Goal: Information Seeking & Learning: Understand process/instructions

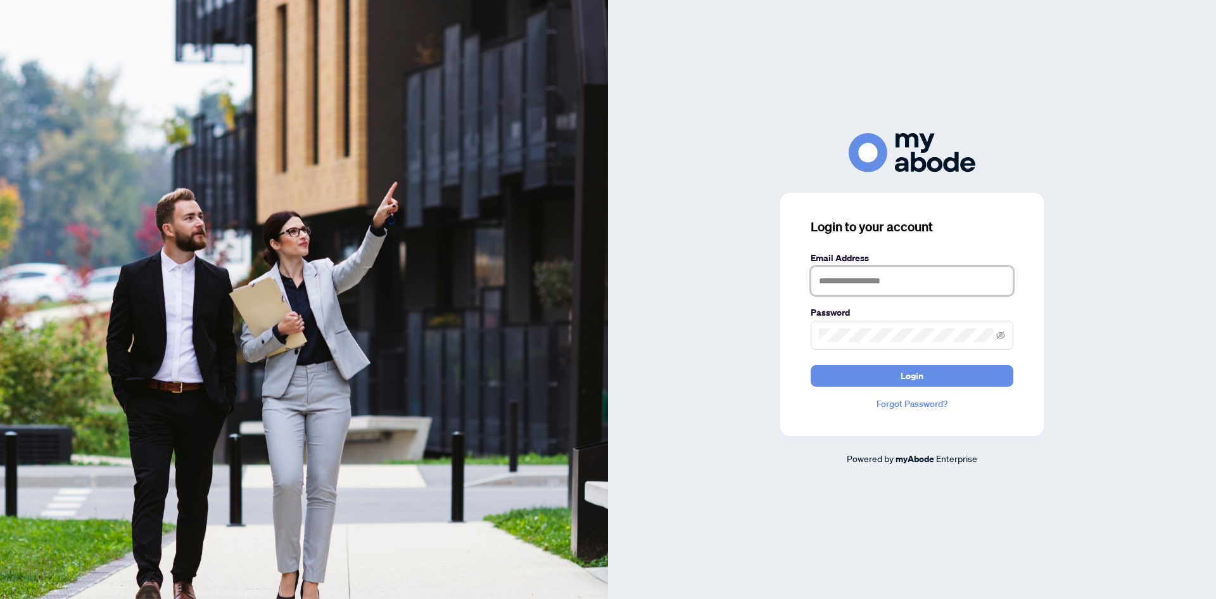
click at [886, 269] on input "text" at bounding box center [912, 280] width 203 height 29
type input "**********"
click at [858, 322] on span at bounding box center [912, 335] width 203 height 29
click at [811, 365] on button "Login" at bounding box center [912, 376] width 203 height 22
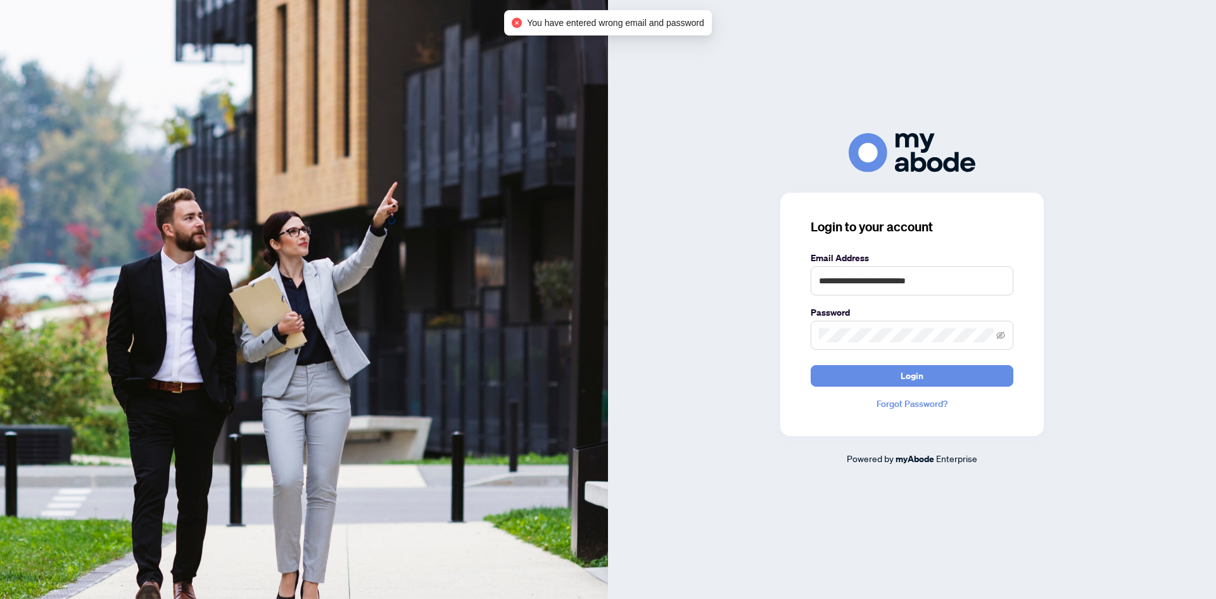
click at [1005, 340] on span at bounding box center [912, 335] width 203 height 29
click at [1002, 335] on icon "eye-invisible" at bounding box center [1000, 335] width 9 height 9
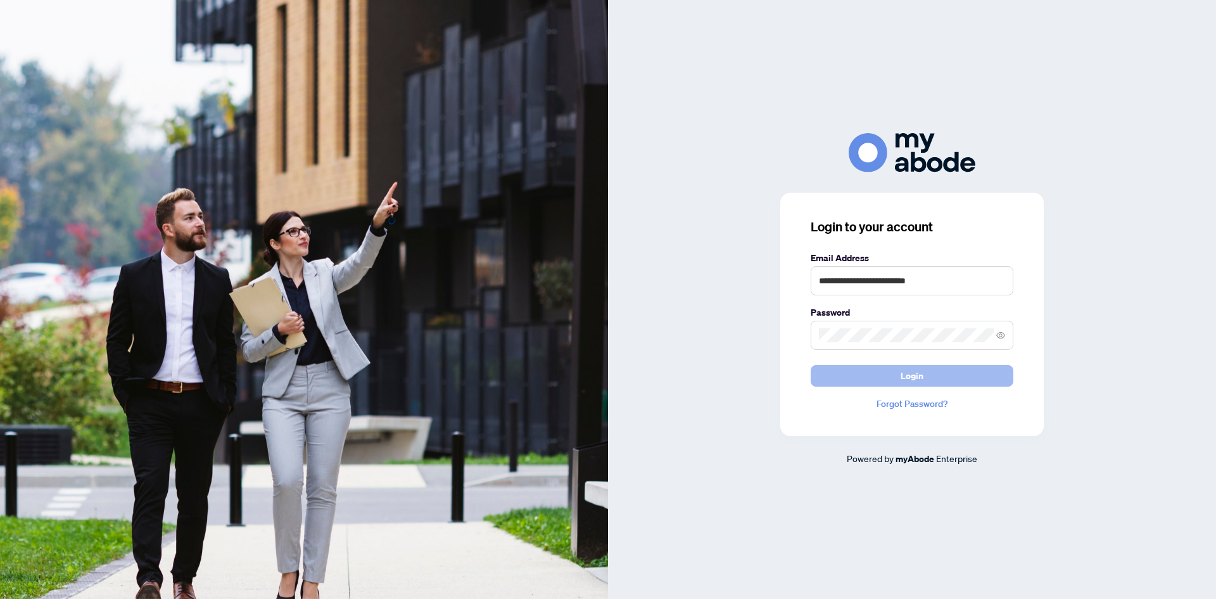
click at [945, 379] on button "Login" at bounding box center [912, 376] width 203 height 22
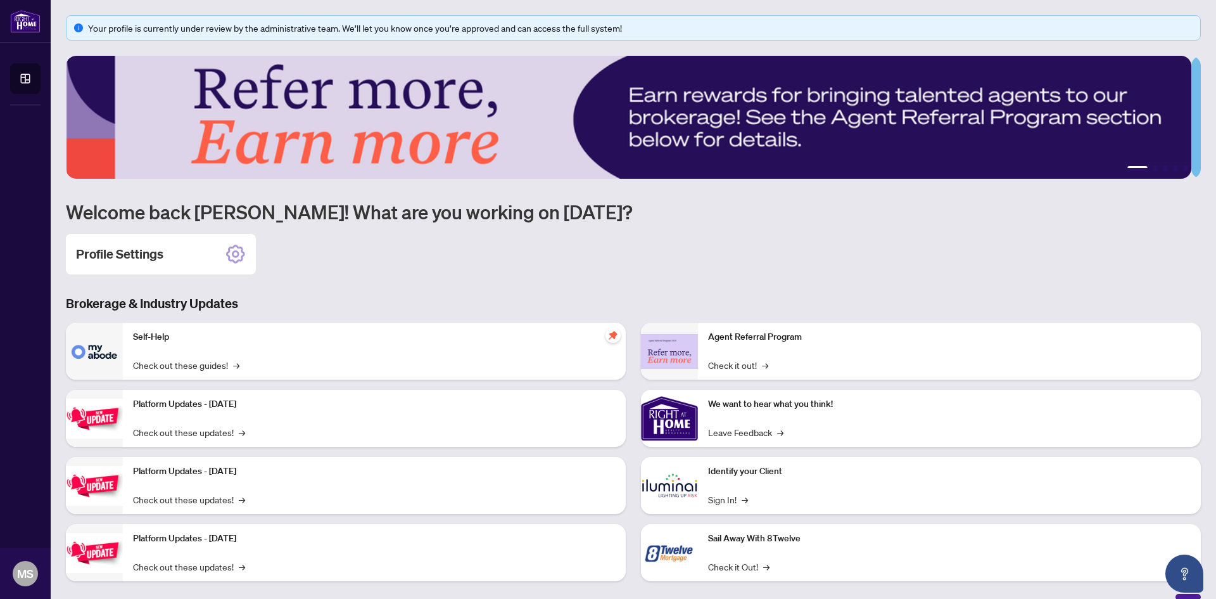
click at [732, 143] on img at bounding box center [629, 117] width 1126 height 123
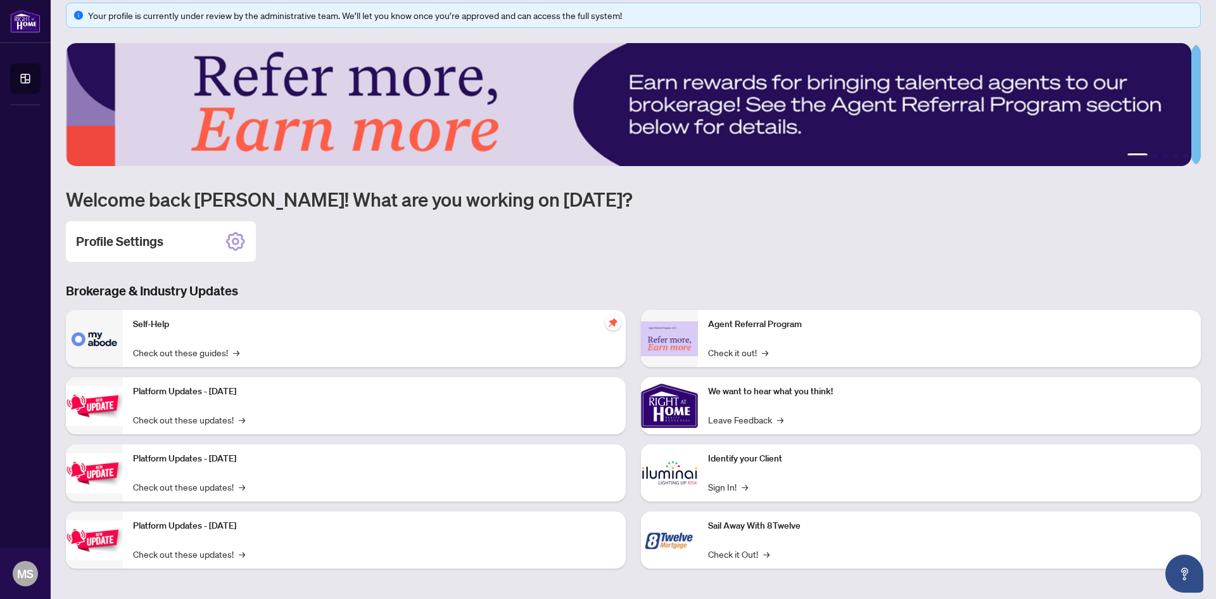
scroll to position [16, 0]
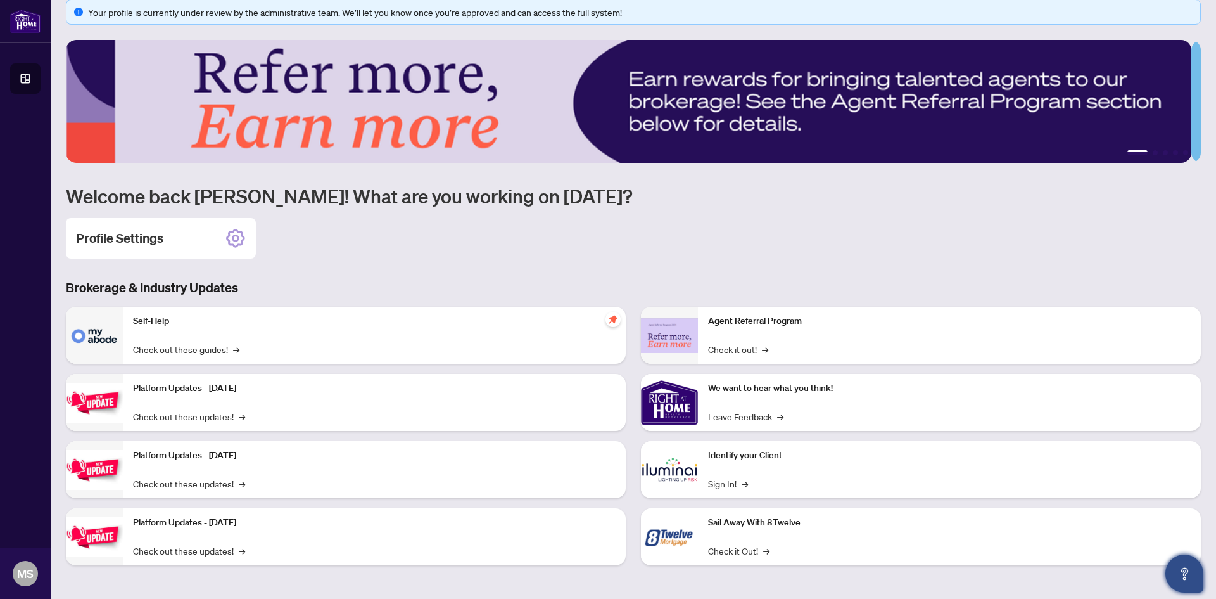
click at [1174, 578] on button "Open asap" at bounding box center [1185, 573] width 38 height 38
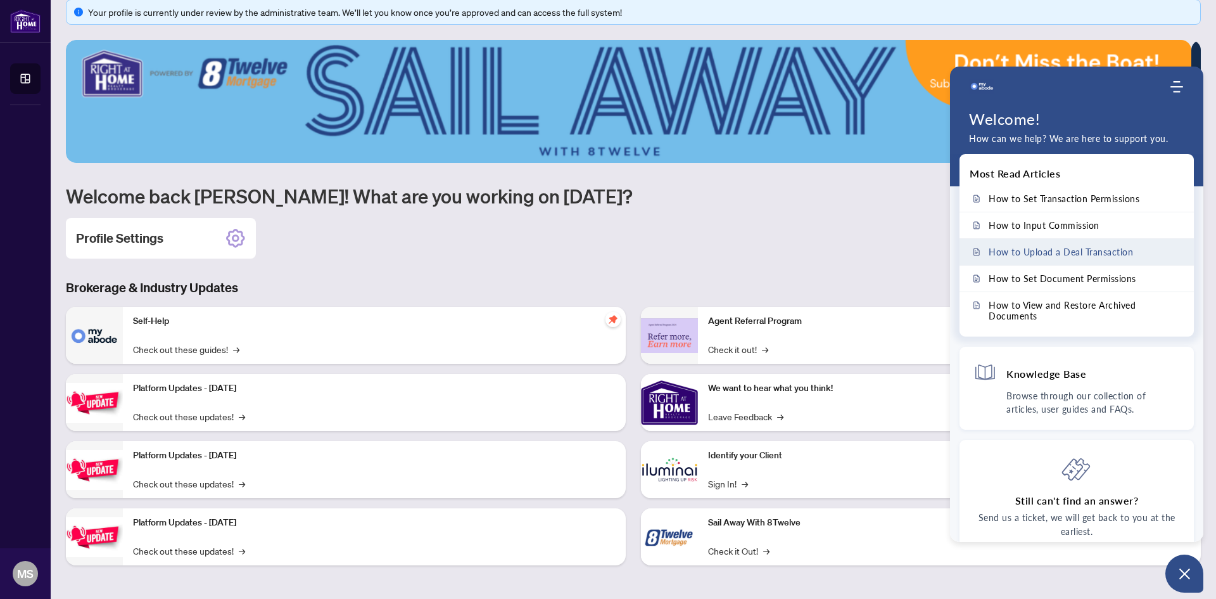
click at [1047, 252] on span "How to Upload a Deal Transaction" at bounding box center [1061, 251] width 144 height 11
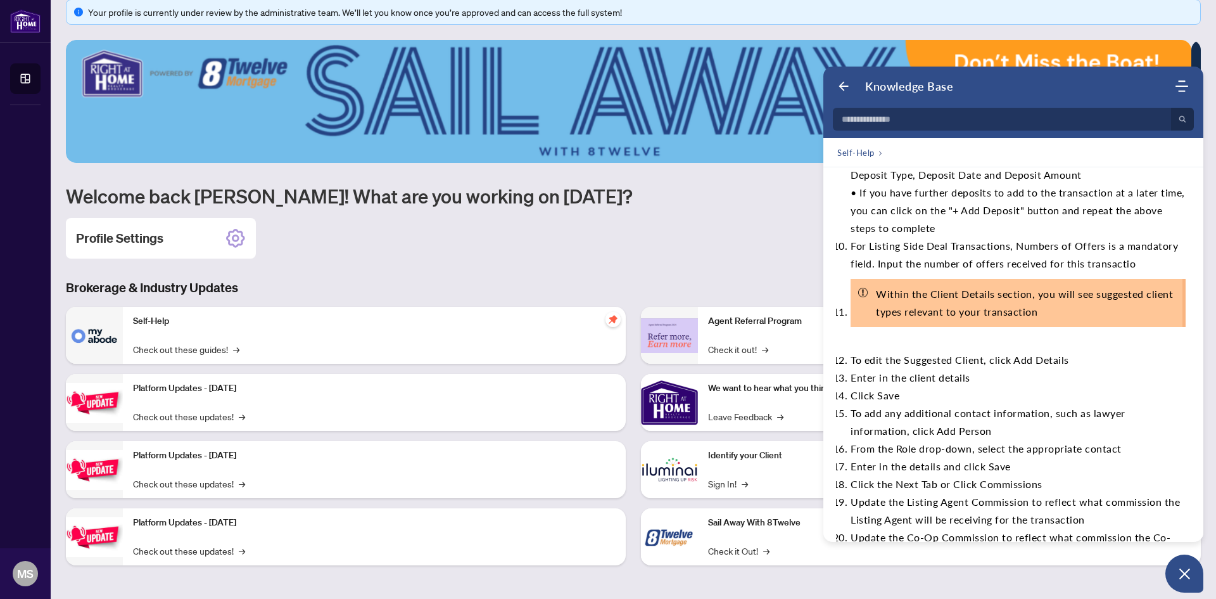
scroll to position [760, 0]
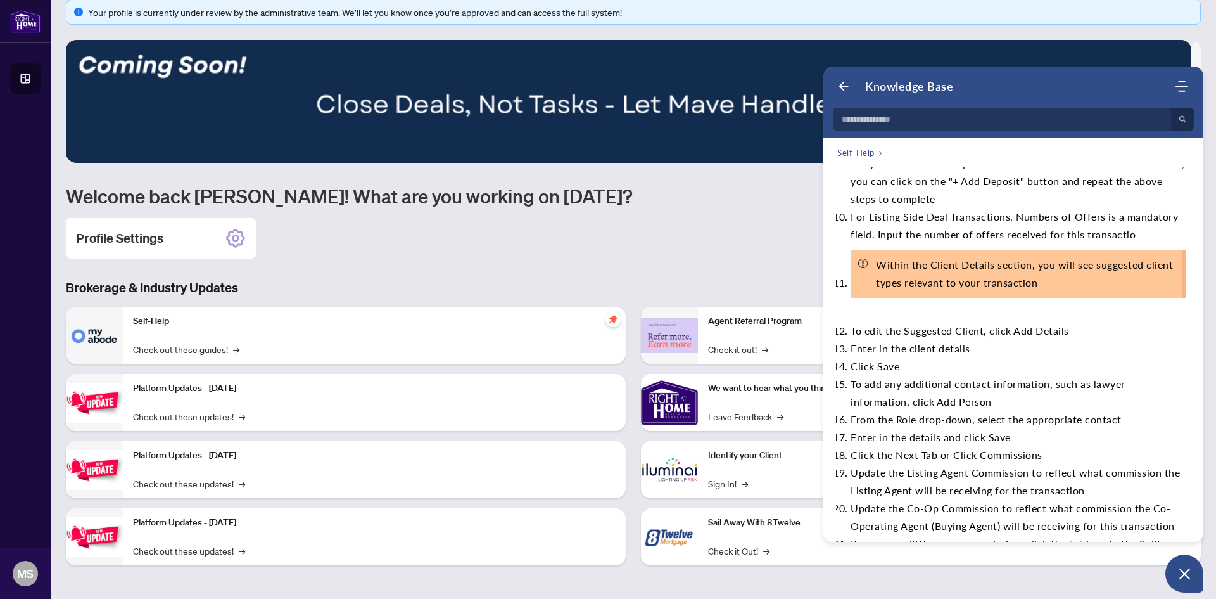
click at [718, 259] on div "Your profile is currently under review by the administrative team. We’ll let yo…" at bounding box center [633, 291] width 1135 height 585
click at [1197, 581] on button "Open asap" at bounding box center [1185, 573] width 38 height 38
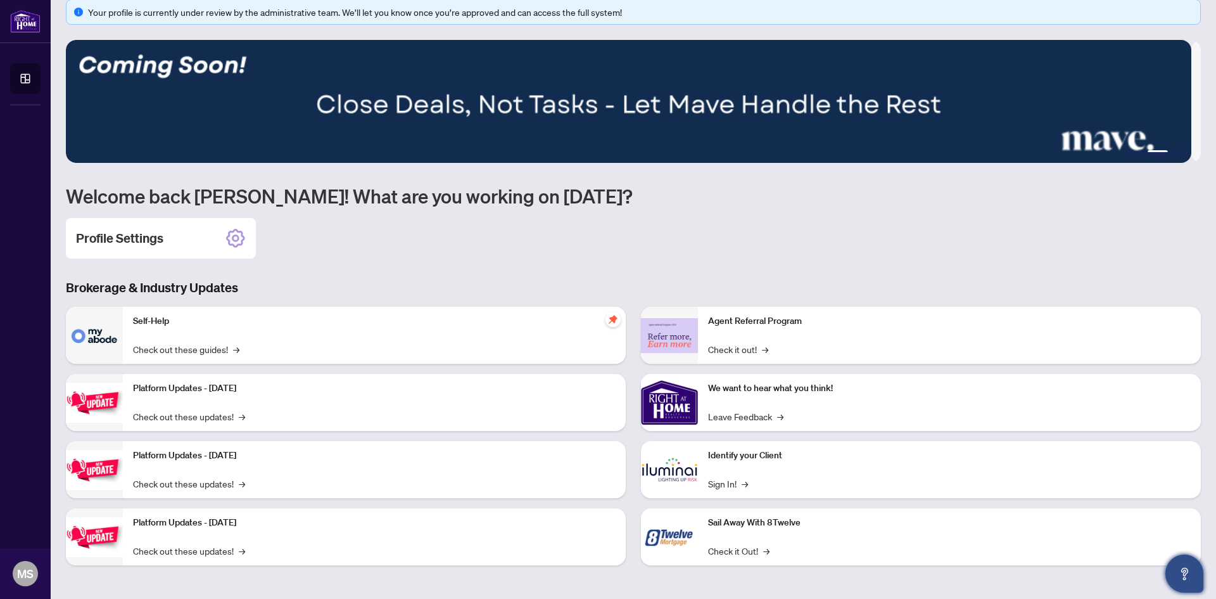
scroll to position [0, 0]
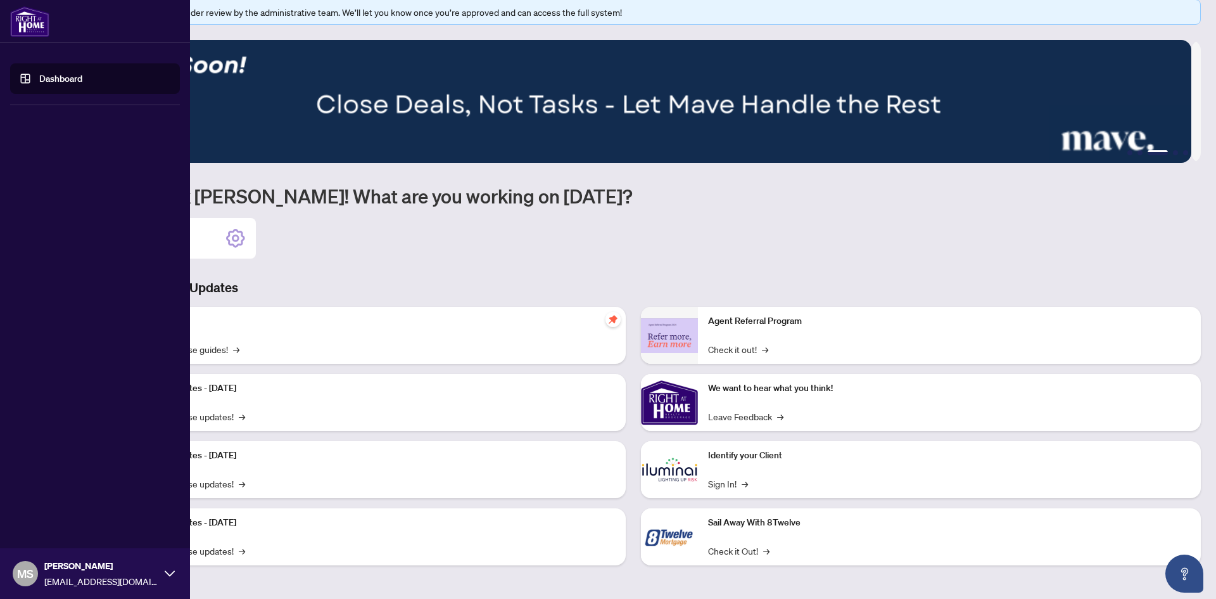
click at [71, 84] on link "Dashboard" at bounding box center [60, 78] width 43 height 11
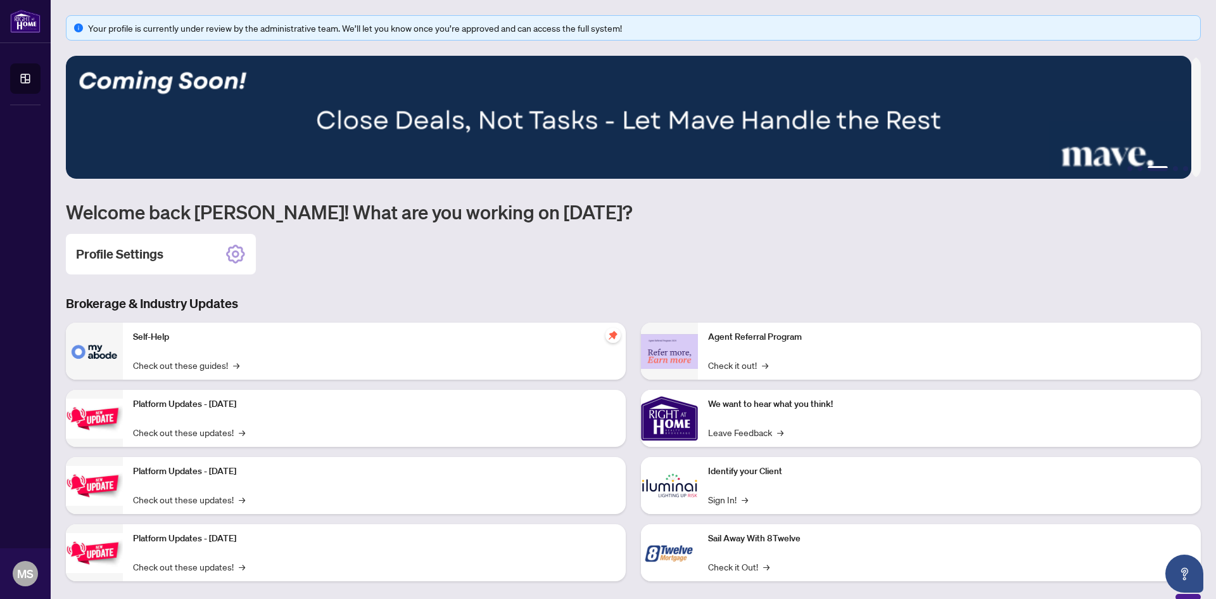
click at [550, 37] on div "Your profile is currently under review by the administrative team. We’ll let yo…" at bounding box center [633, 27] width 1135 height 25
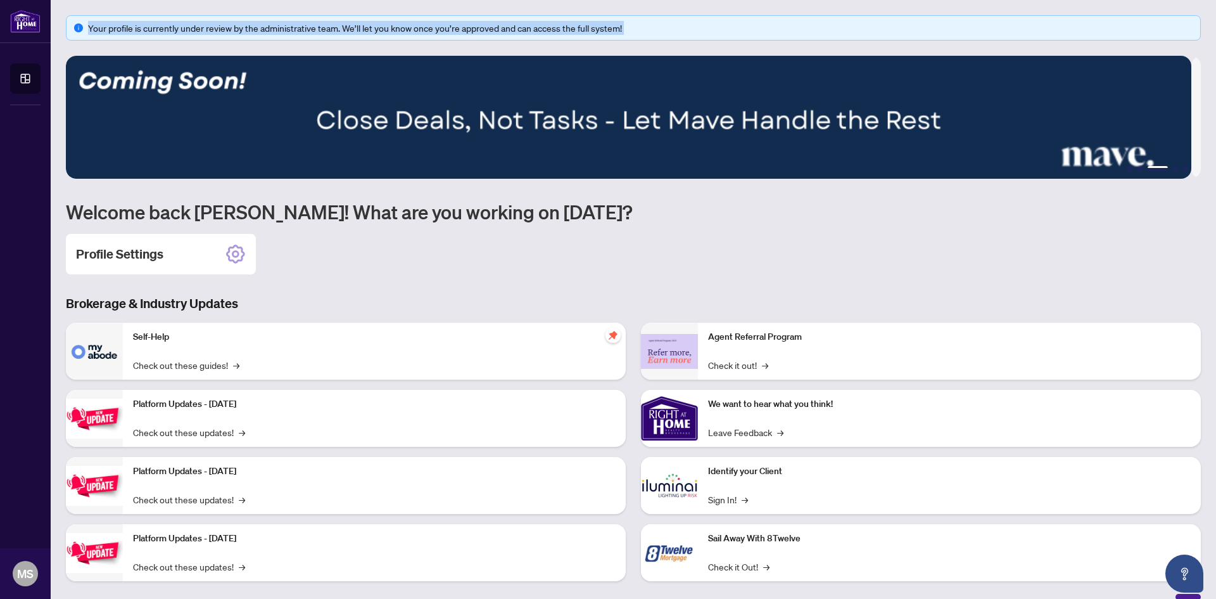
click at [550, 37] on div "Your profile is currently under review by the administrative team. We’ll let yo…" at bounding box center [633, 27] width 1135 height 25
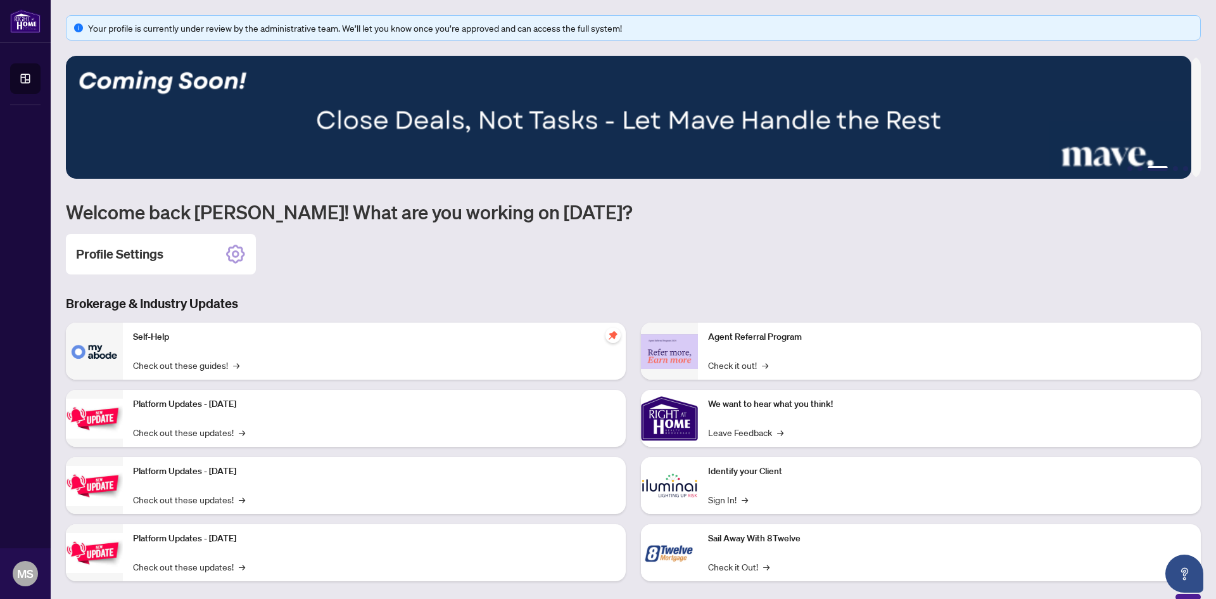
scroll to position [16, 0]
